Goal: Check status: Check status

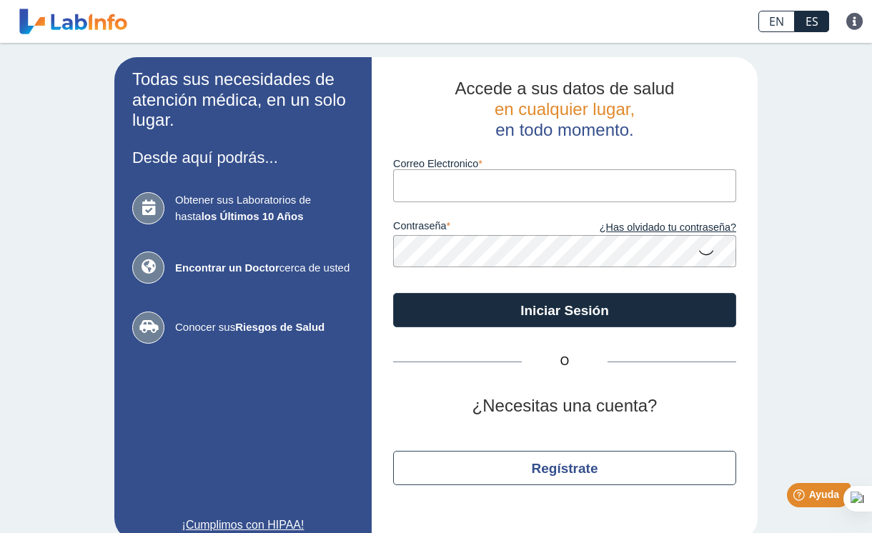
click at [480, 186] on input "Correo Electronico" at bounding box center [564, 185] width 343 height 32
type input "[EMAIL_ADDRESS][DOMAIN_NAME]"
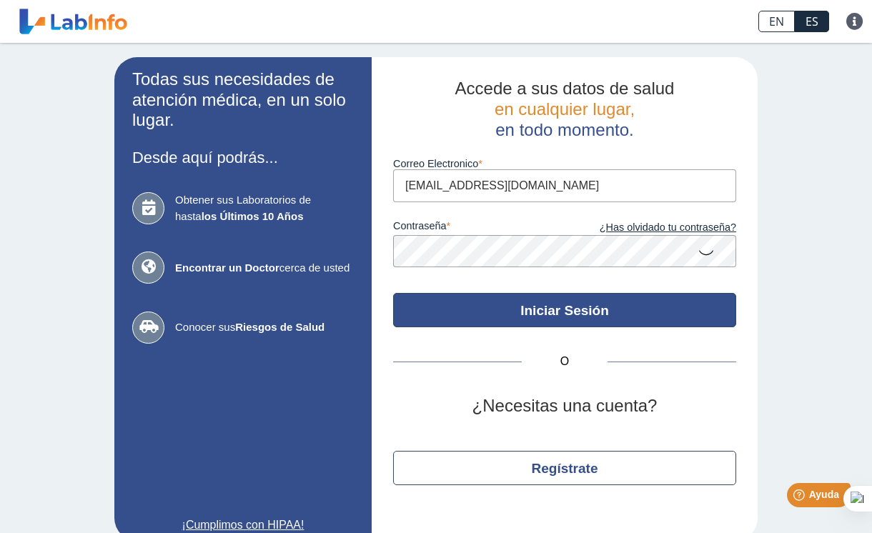
click at [594, 313] on button "Iniciar Sesión" at bounding box center [564, 310] width 343 height 34
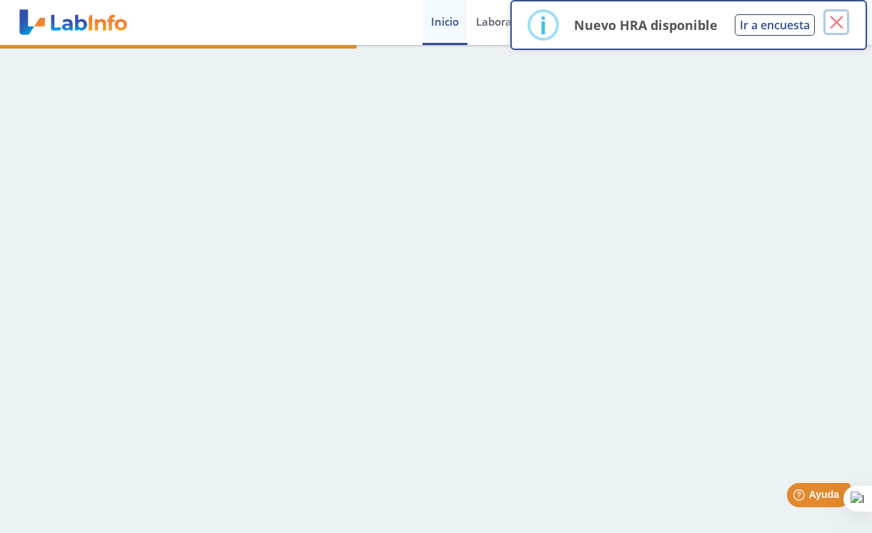
click at [837, 29] on button "×" at bounding box center [837, 22] width 26 height 26
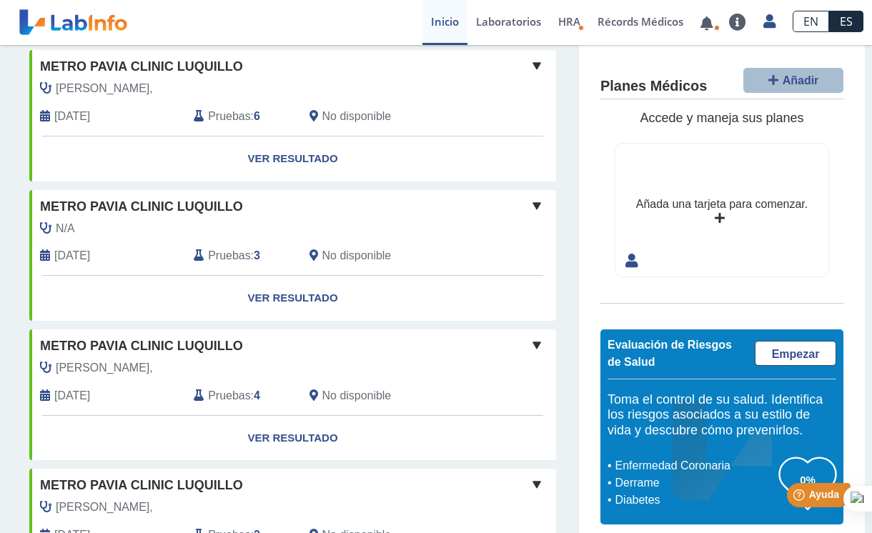
scroll to position [96, 0]
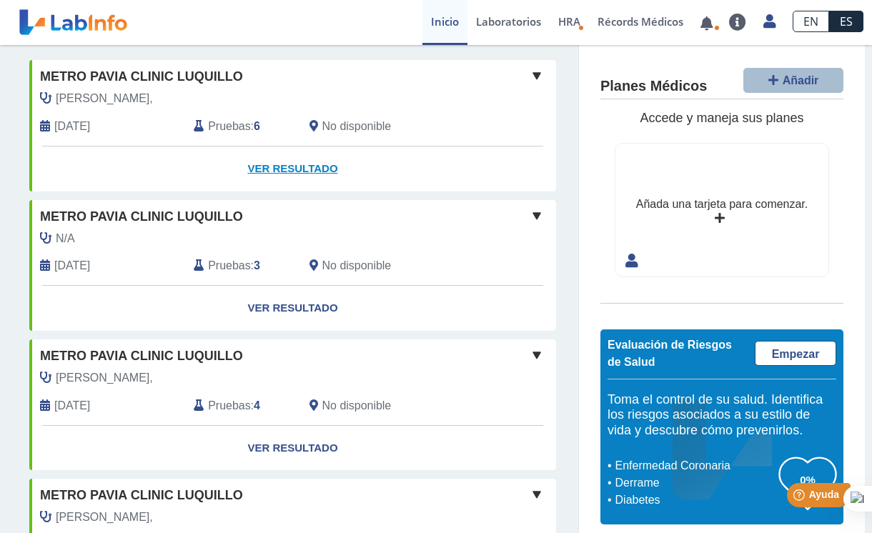
click at [293, 168] on link "Ver Resultado" at bounding box center [292, 169] width 527 height 45
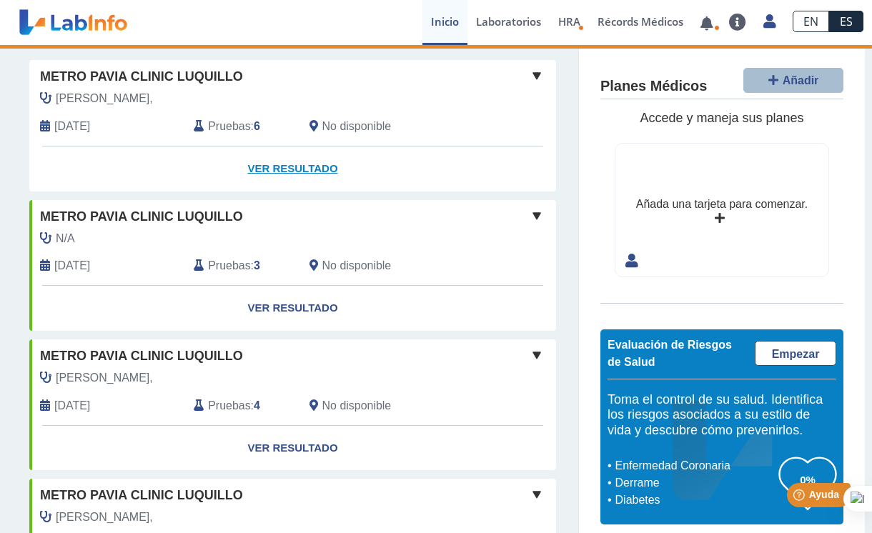
click at [291, 168] on link "Ver Resultado" at bounding box center [292, 169] width 527 height 45
click at [292, 167] on link "Ver Resultado" at bounding box center [292, 169] width 527 height 45
click at [531, 72] on span at bounding box center [536, 75] width 17 height 17
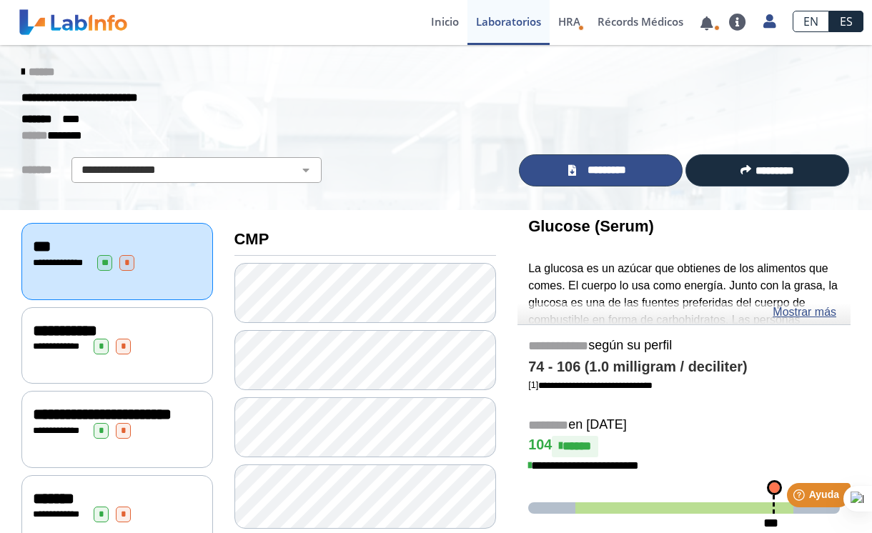
click at [616, 167] on span "*********" at bounding box center [607, 170] width 53 height 16
